Goal: Task Accomplishment & Management: Use online tool/utility

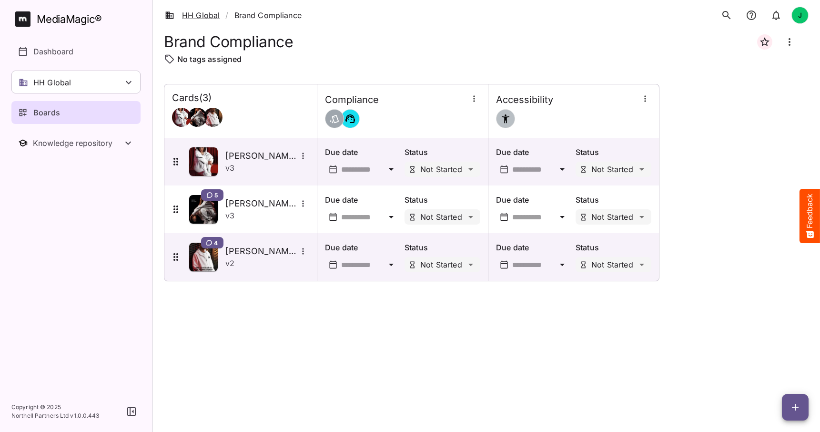
click at [195, 15] on link "HH Global" at bounding box center [192, 15] width 55 height 11
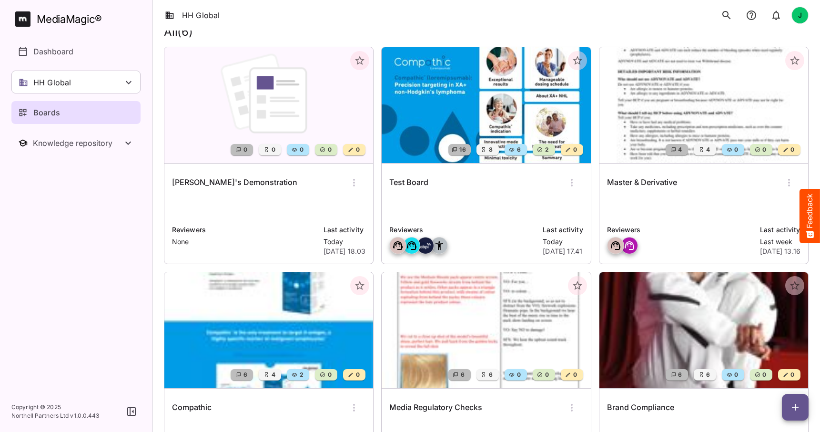
scroll to position [29, 0]
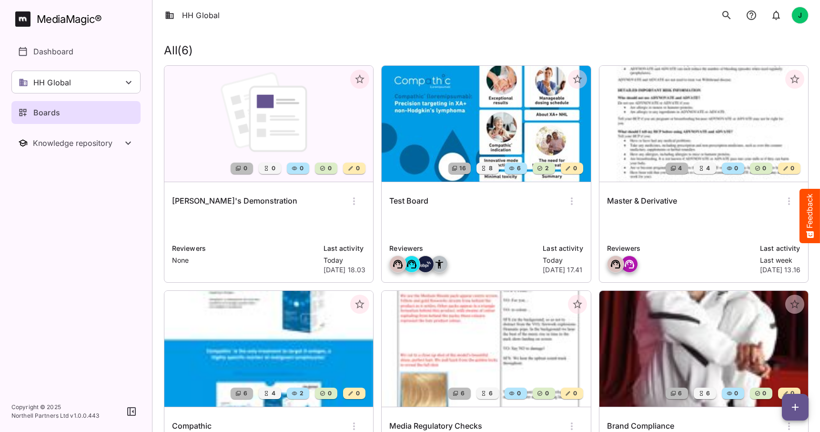
click at [478, 126] on img at bounding box center [486, 124] width 209 height 116
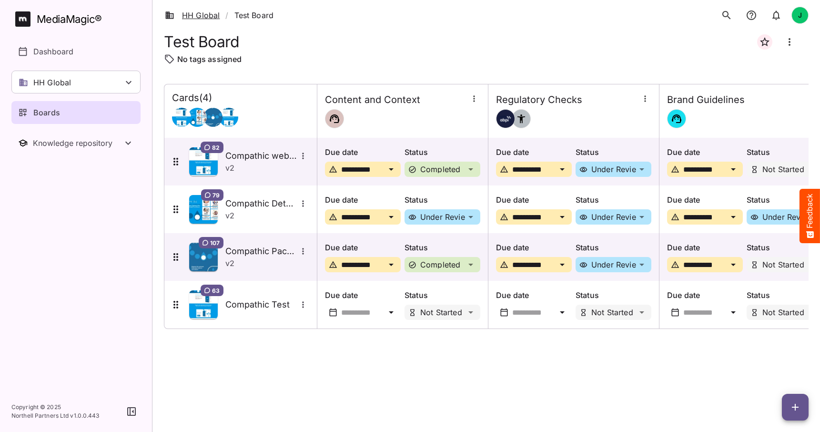
click at [201, 16] on link "HH Global" at bounding box center [192, 15] width 55 height 11
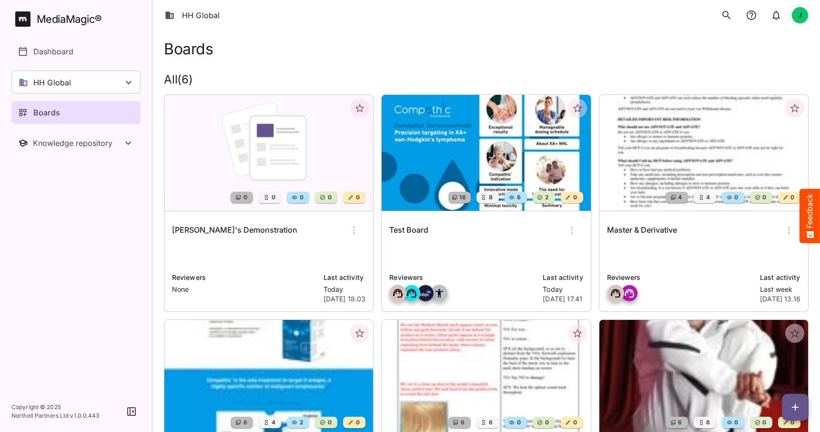
click at [247, 160] on img at bounding box center [268, 153] width 209 height 116
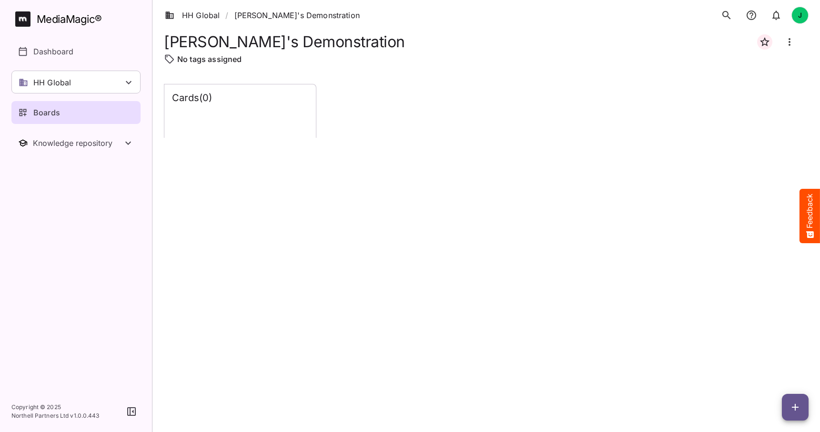
click at [796, 407] on icon "button" at bounding box center [795, 406] width 7 height 7
click at [767, 366] on p "Add new lane" at bounding box center [770, 366] width 51 height 11
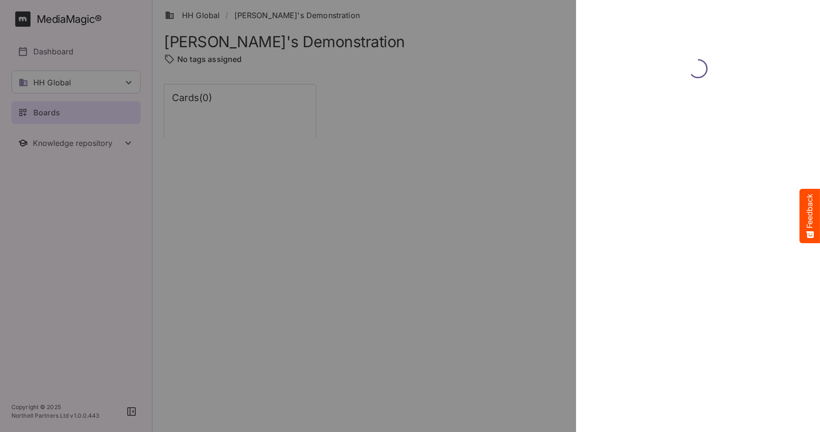
click at [421, 207] on div at bounding box center [410, 216] width 820 height 432
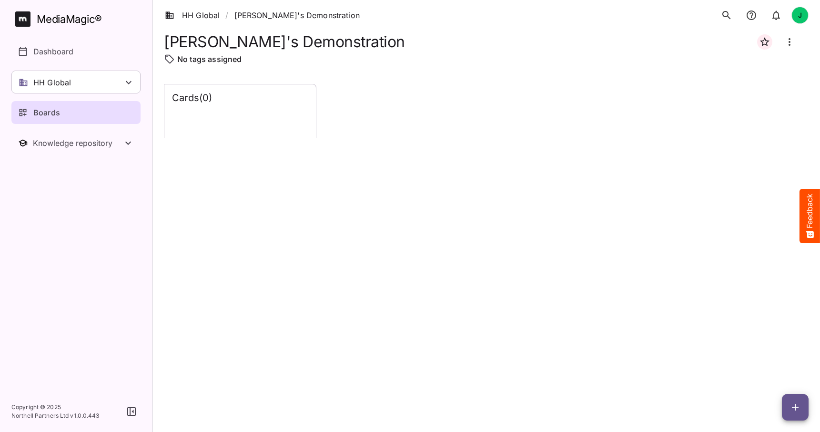
click at [795, 410] on icon "button" at bounding box center [794, 406] width 11 height 11
click at [766, 366] on p "Add new lane" at bounding box center [770, 366] width 51 height 11
